Goal: Task Accomplishment & Management: Use online tool/utility

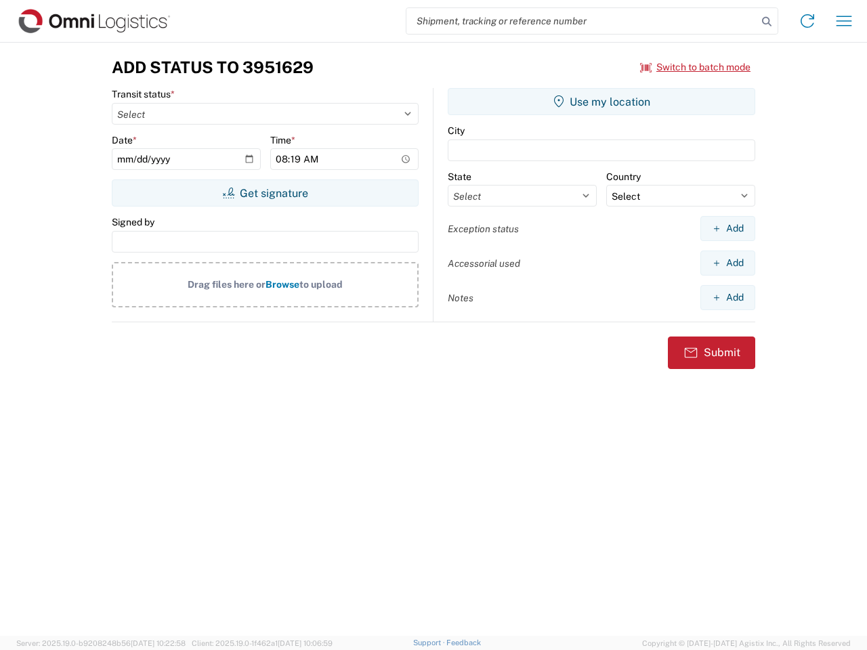
click at [582, 21] on input "search" at bounding box center [581, 21] width 351 height 26
click at [767, 22] on icon at bounding box center [766, 21] width 19 height 19
click at [808, 21] on icon at bounding box center [808, 21] width 22 height 22
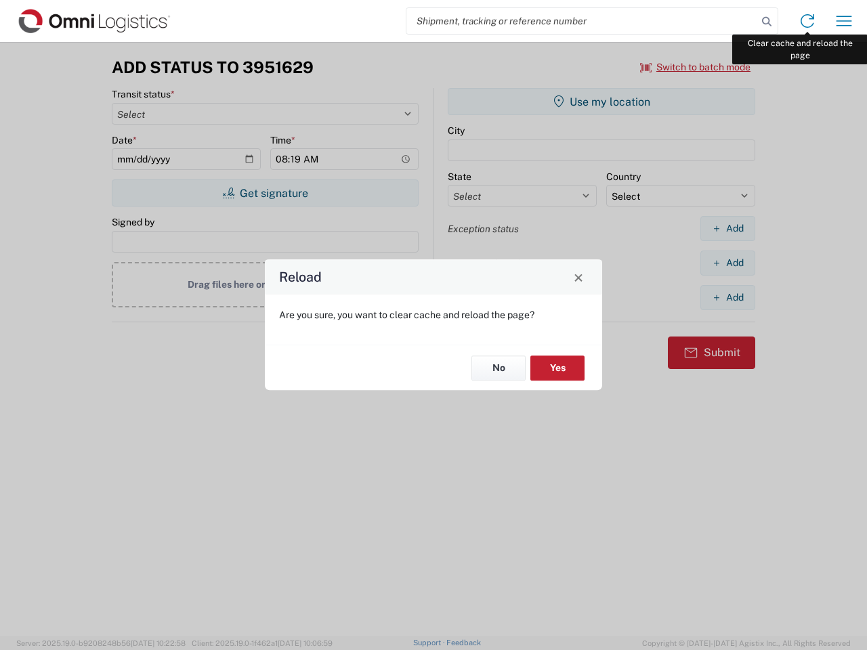
click at [844, 21] on div "Reload Are you sure, you want to clear cache and reload the page? No Yes" at bounding box center [433, 325] width 867 height 650
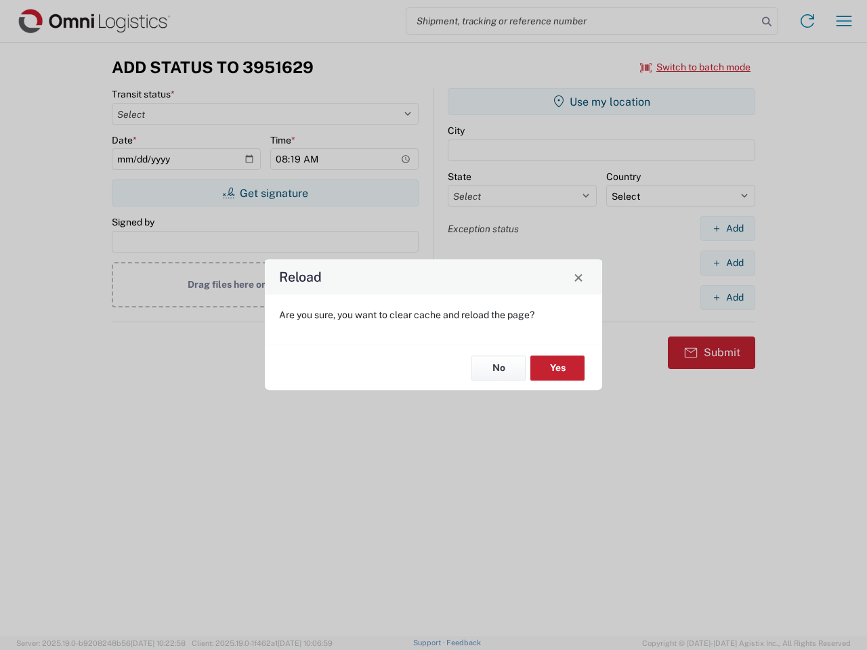
click at [696, 67] on div "Reload Are you sure, you want to clear cache and reload the page? No Yes" at bounding box center [433, 325] width 867 height 650
click at [265, 193] on div "Reload Are you sure, you want to clear cache and reload the page? No Yes" at bounding box center [433, 325] width 867 height 650
click at [602, 102] on div "Reload Are you sure, you want to clear cache and reload the page? No Yes" at bounding box center [433, 325] width 867 height 650
click at [728, 228] on div "Reload Are you sure, you want to clear cache and reload the page? No Yes" at bounding box center [433, 325] width 867 height 650
click at [728, 263] on div "Reload Are you sure, you want to clear cache and reload the page? No Yes" at bounding box center [433, 325] width 867 height 650
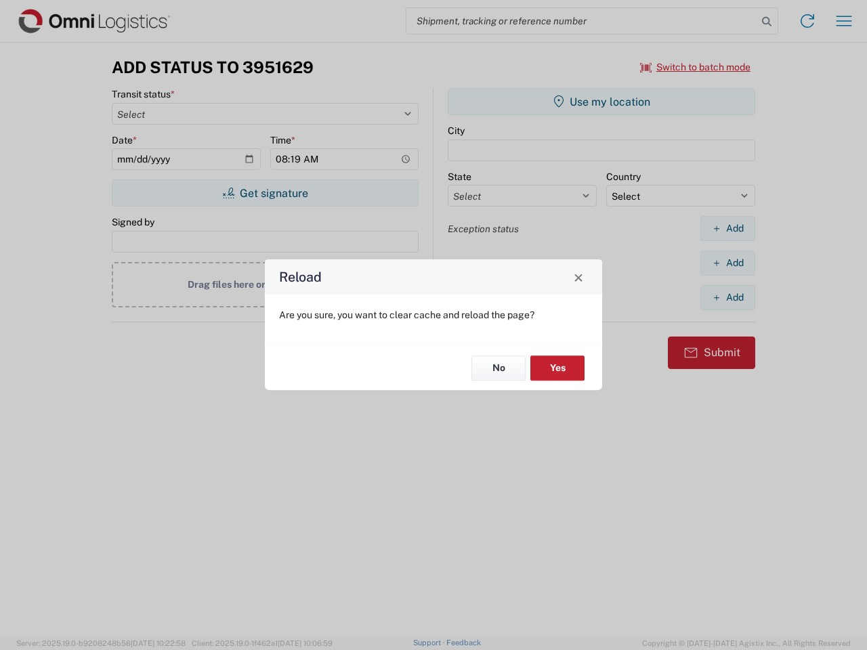
click at [728, 297] on div "Reload Are you sure, you want to clear cache and reload the page? No Yes" at bounding box center [433, 325] width 867 height 650
